Goal: Navigation & Orientation: Find specific page/section

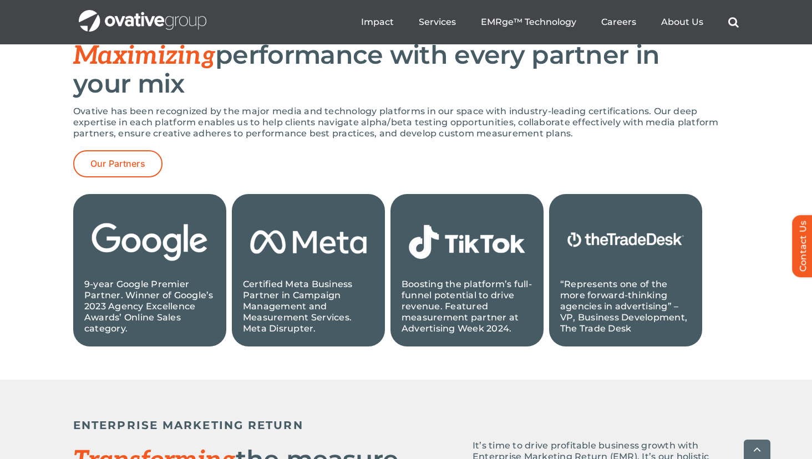
scroll to position [1162, 0]
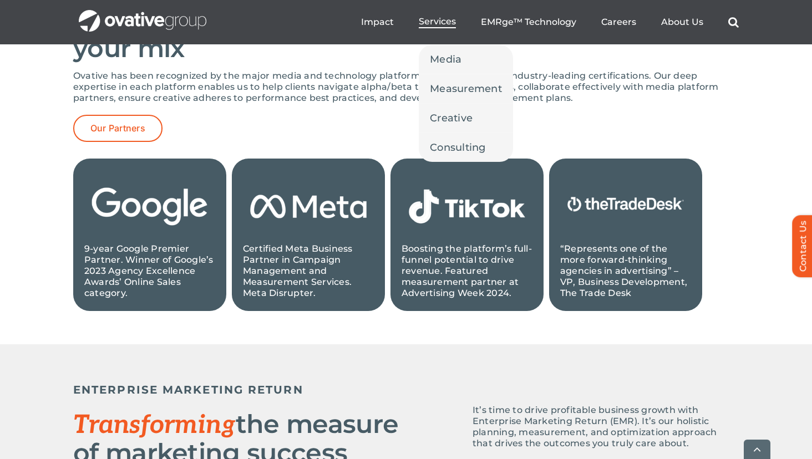
click at [437, 23] on span "Services" at bounding box center [437, 21] width 37 height 11
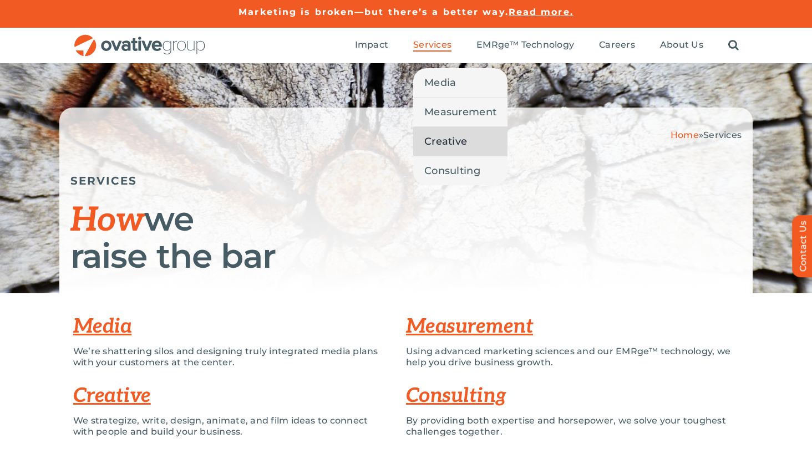
click at [449, 140] on span "Creative" at bounding box center [445, 142] width 43 height 16
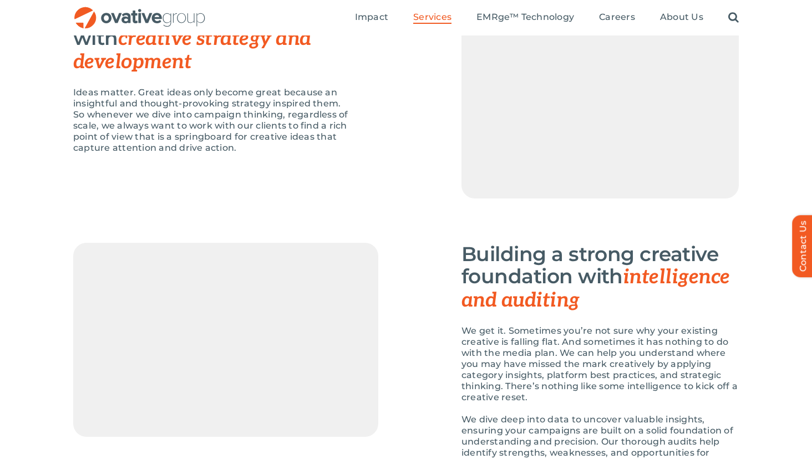
scroll to position [974, 0]
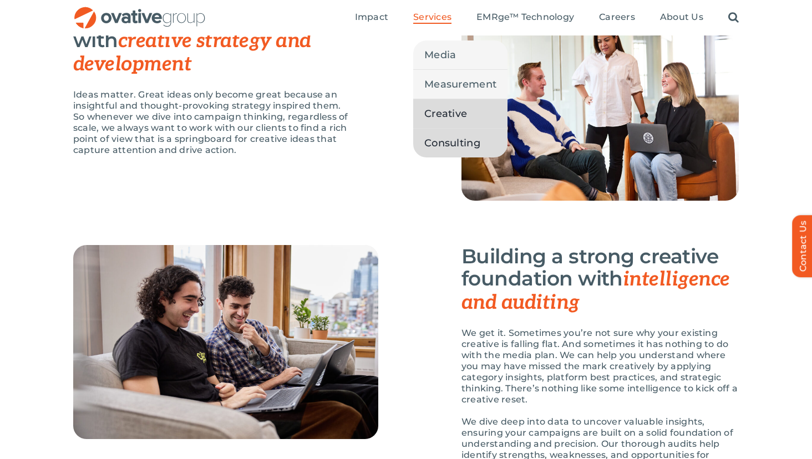
click at [460, 144] on span "Consulting" at bounding box center [452, 143] width 56 height 16
